Goal: Task Accomplishment & Management: Use online tool/utility

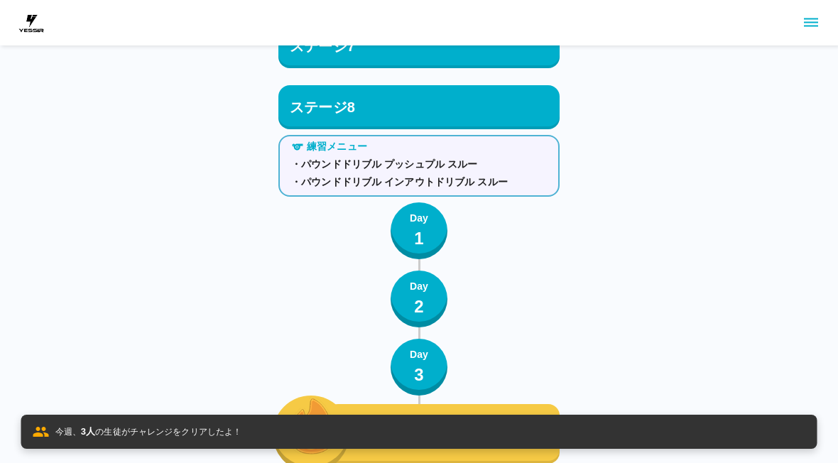
scroll to position [8786, 0]
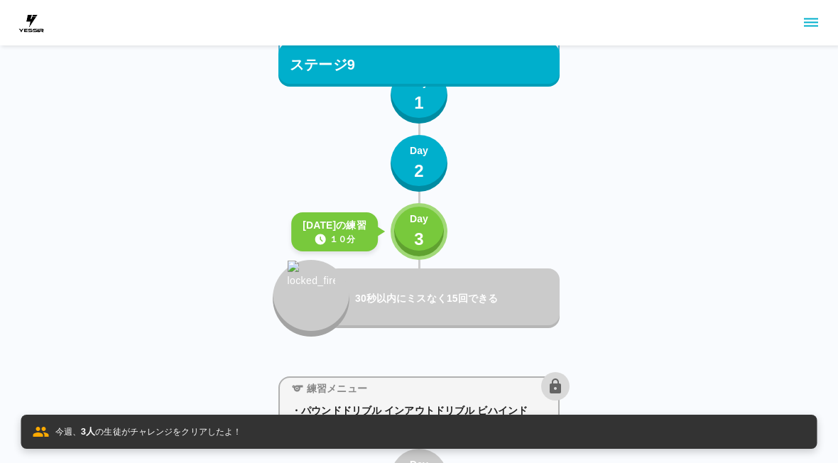
click at [415, 232] on p "3" at bounding box center [419, 239] width 10 height 26
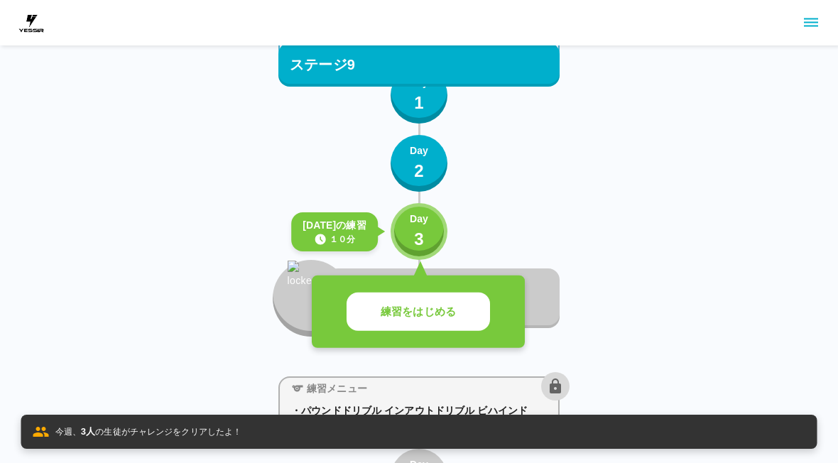
click at [443, 295] on button "練習をはじめる" at bounding box center [417, 311] width 143 height 39
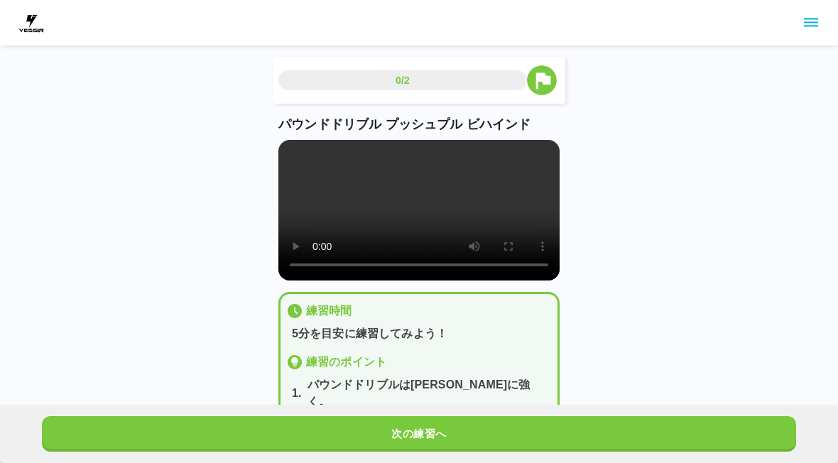
click at [431, 425] on button "次の練習へ" at bounding box center [419, 433] width 754 height 35
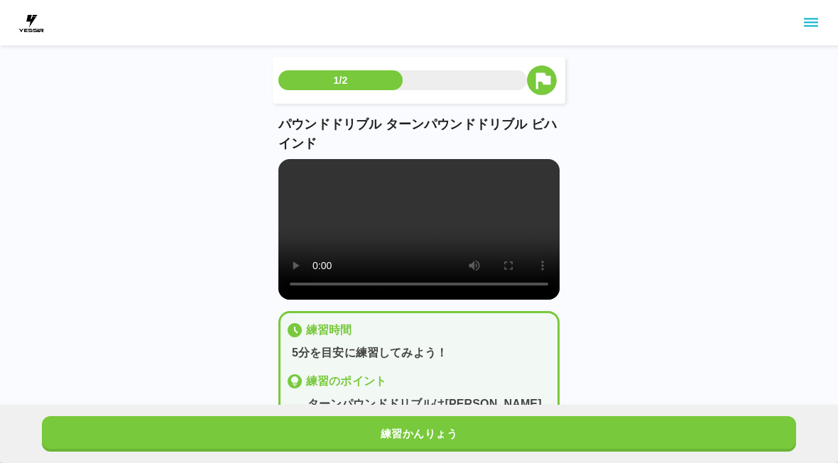
click at [430, 425] on button "練習かんりょう" at bounding box center [419, 433] width 754 height 35
click at [435, 429] on button "練習かんりょう" at bounding box center [419, 433] width 754 height 35
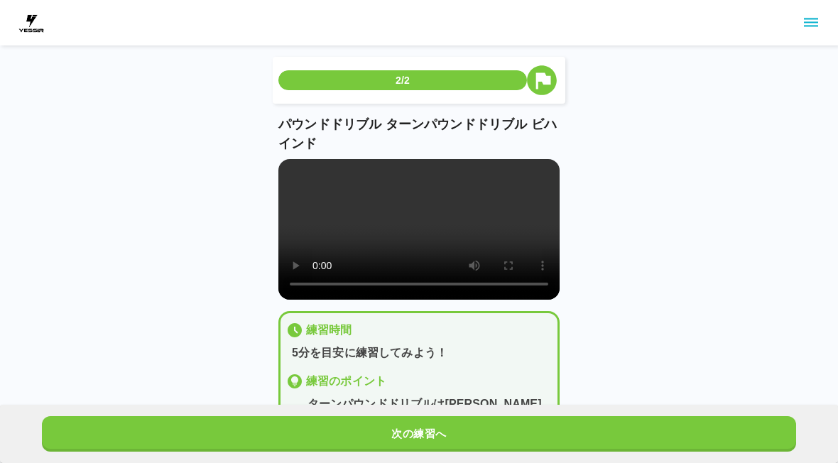
click at [435, 428] on button "次の練習へ" at bounding box center [419, 433] width 754 height 35
click at [434, 432] on button "次の練習へ" at bounding box center [419, 433] width 754 height 35
click at [434, 431] on button "次の練習へ" at bounding box center [419, 433] width 754 height 35
click at [434, 432] on button "次の練習へ" at bounding box center [419, 433] width 754 height 35
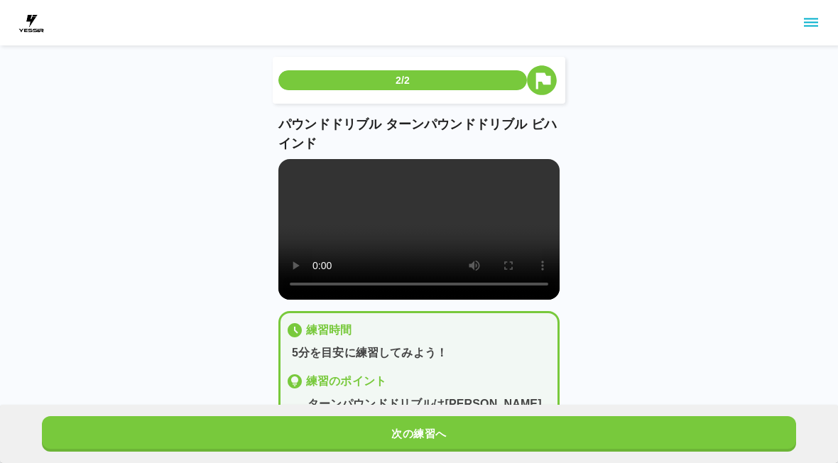
click at [437, 434] on button "次の練習へ" at bounding box center [419, 433] width 754 height 35
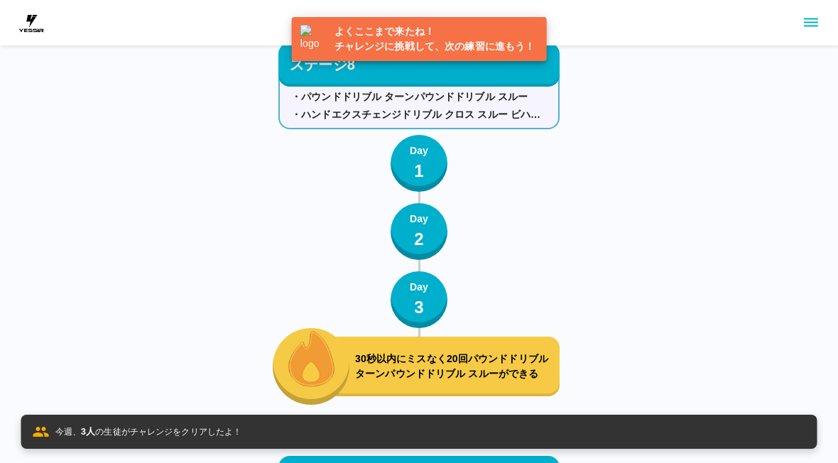
scroll to position [8859, 0]
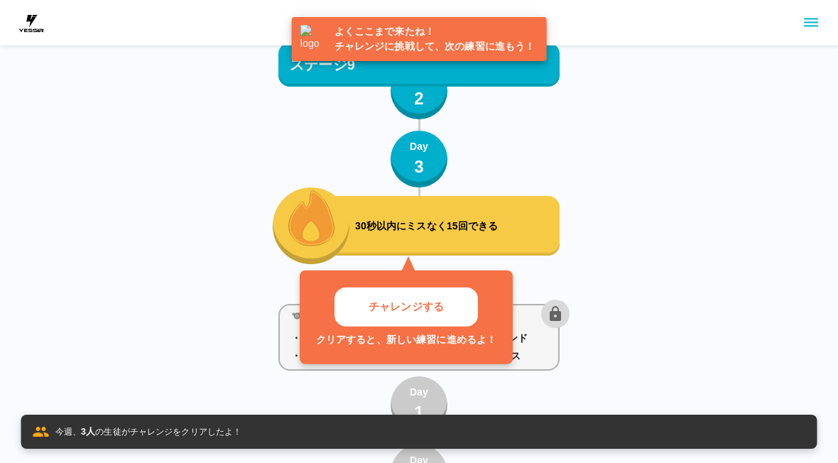
click at [437, 319] on button "チャレンジする" at bounding box center [405, 306] width 143 height 39
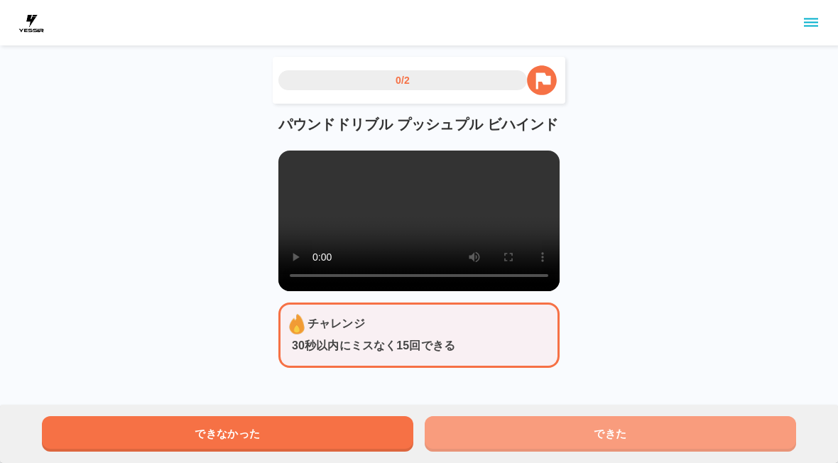
click at [640, 439] on button "できた" at bounding box center [609, 433] width 371 height 35
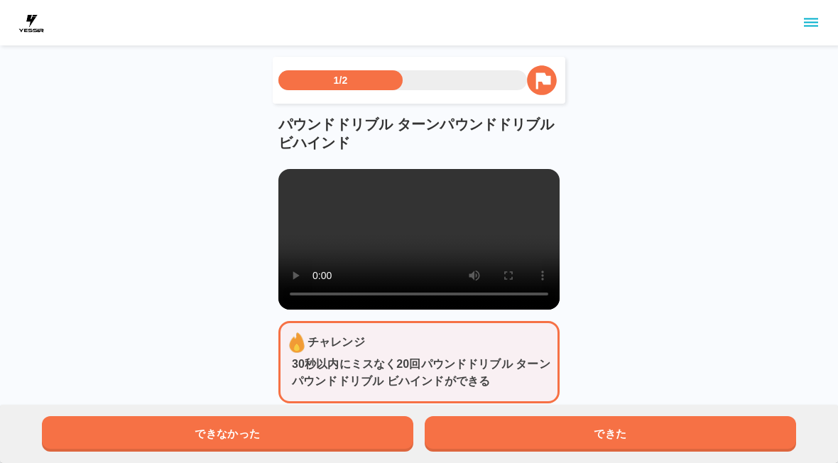
click at [657, 429] on button "できた" at bounding box center [609, 433] width 371 height 35
click at [661, 434] on button "できた" at bounding box center [609, 433] width 371 height 35
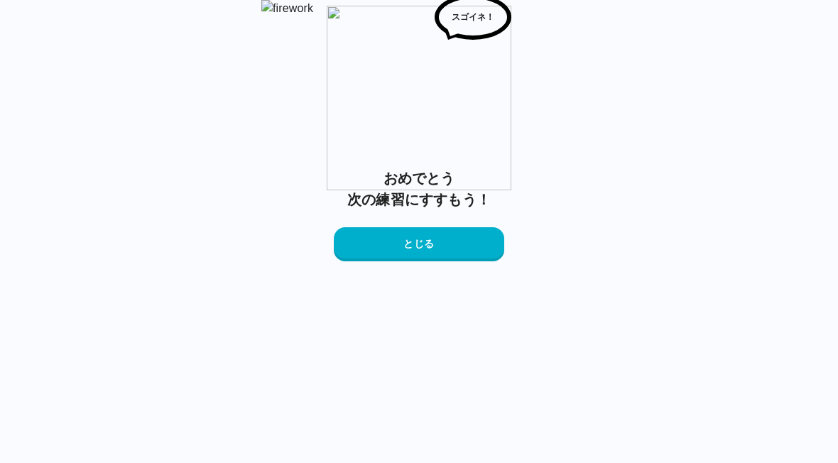
click at [468, 261] on button "とじる" at bounding box center [419, 244] width 170 height 34
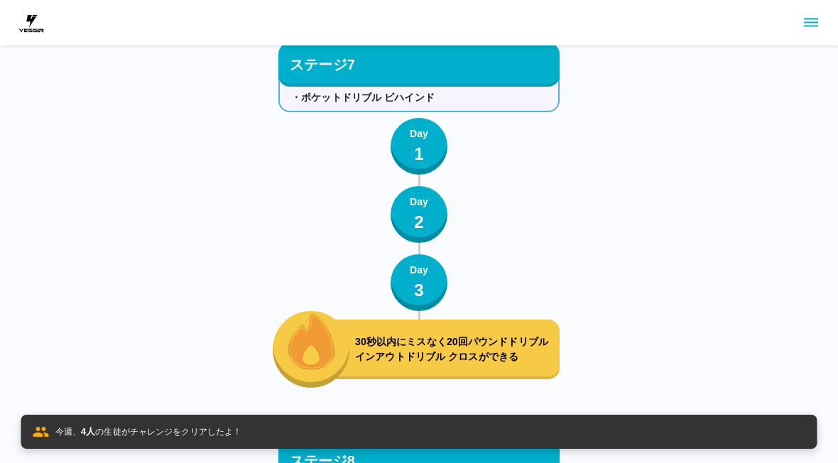
scroll to position [8859, 0]
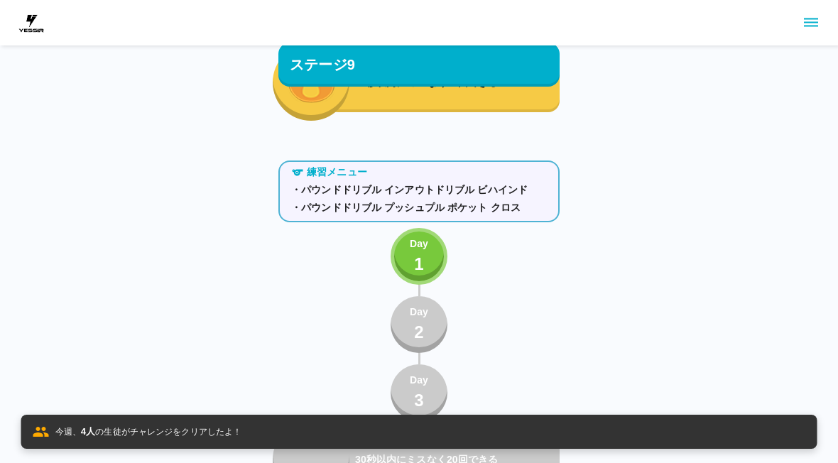
scroll to position [9048, 0]
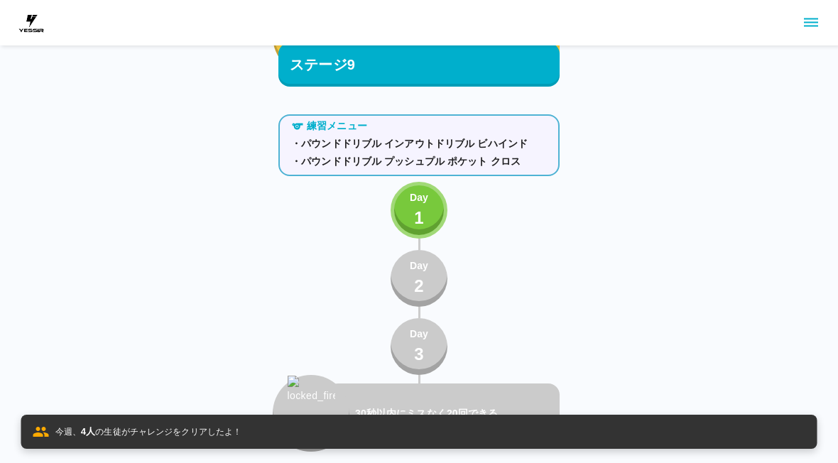
click at [426, 198] on p "Day" at bounding box center [419, 197] width 18 height 15
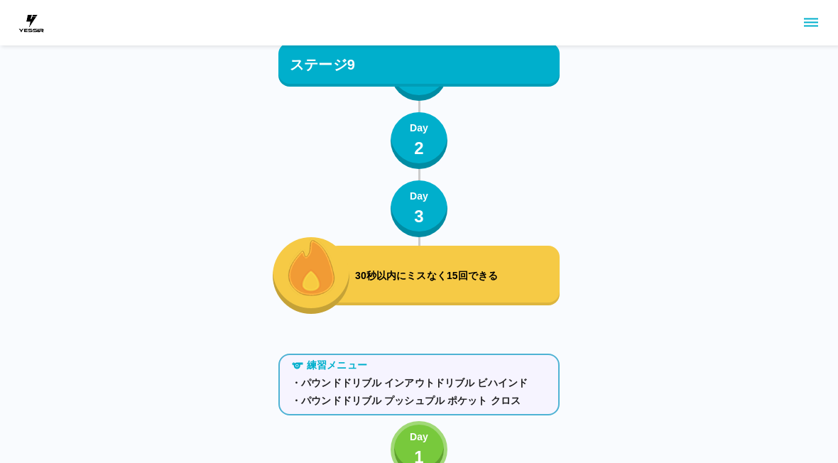
scroll to position [8808, 0]
